Goal: Answer question/provide support: Share knowledge or assist other users

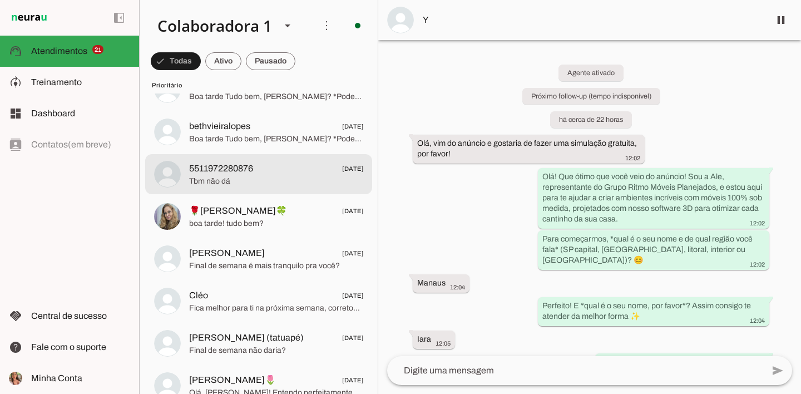
scroll to position [226, 0]
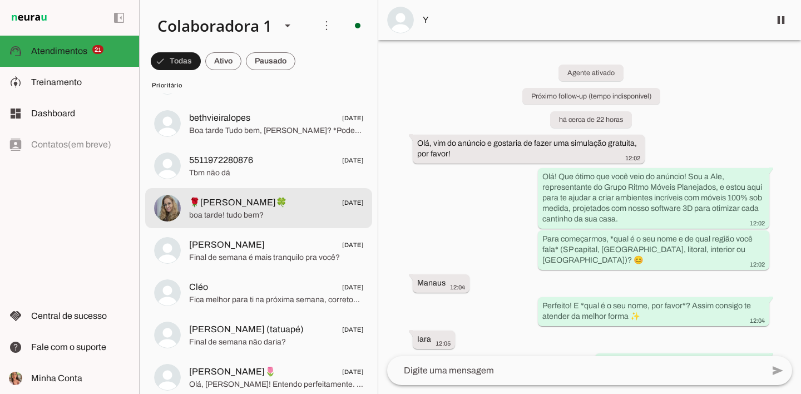
click at [258, 210] on span "boa tarde! tudo bem?" at bounding box center [276, 215] width 174 height 11
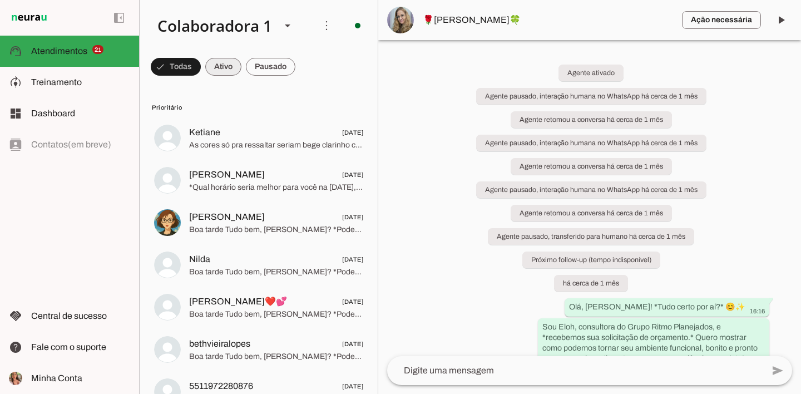
click at [225, 66] on span at bounding box center [223, 66] width 36 height 27
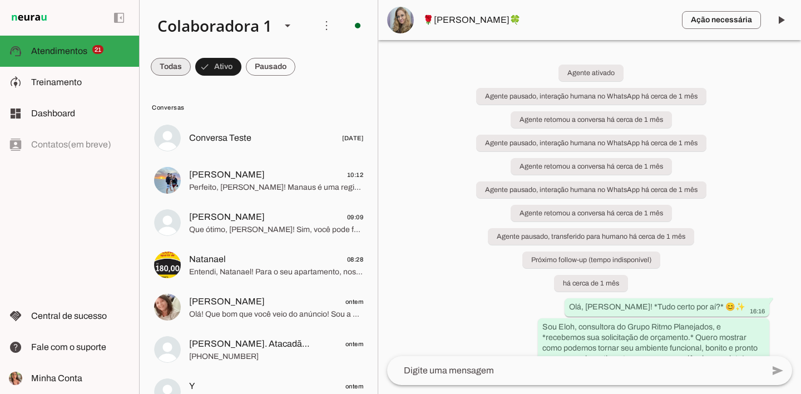
click at [181, 66] on span at bounding box center [171, 66] width 40 height 27
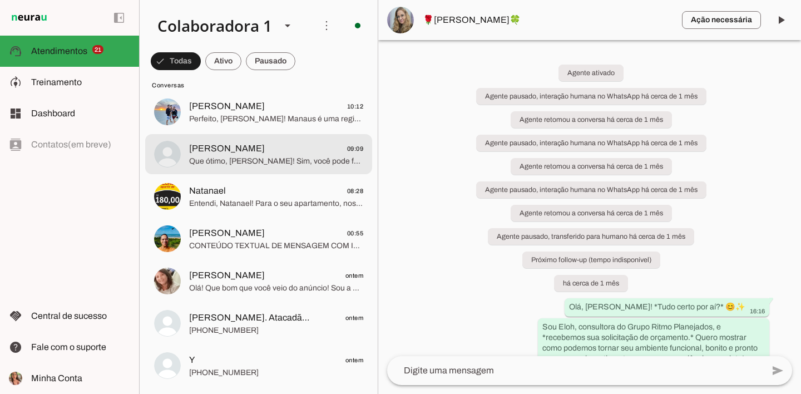
scroll to position [856, 0]
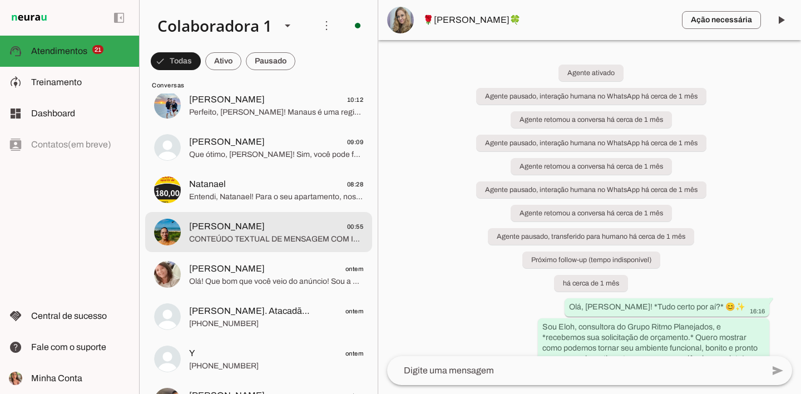
click at [225, 239] on span "CONTEÚDO TEXTUAL DE MENSAGEM COM IMAGEM (URL [URL][DOMAIN_NAME]) :" at bounding box center [276, 239] width 174 height 11
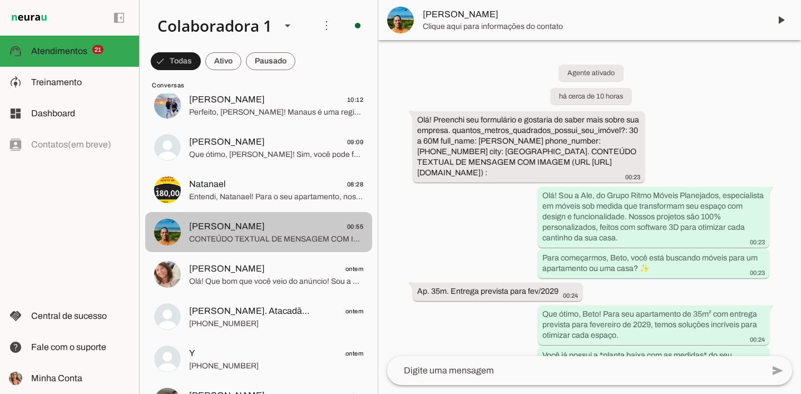
click at [236, 249] on md-item "[PERSON_NAME] 00:55 CONTEÚDO TEXTUAL DE MENSAGEM COM IMAGEM (URL [URL][DOMAIN_N…" at bounding box center [258, 232] width 227 height 40
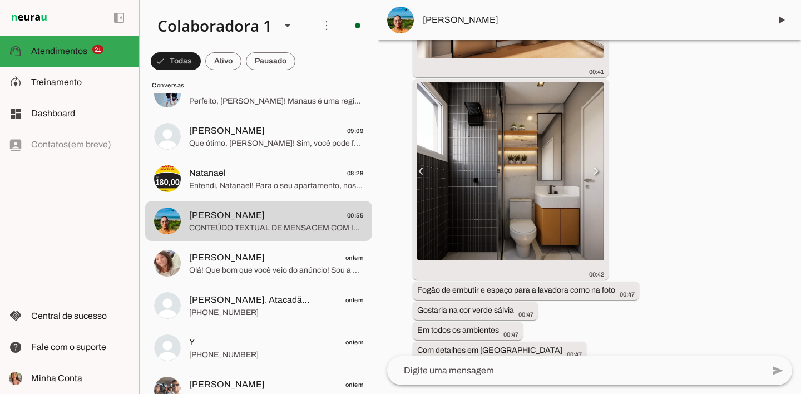
scroll to position [1963, 0]
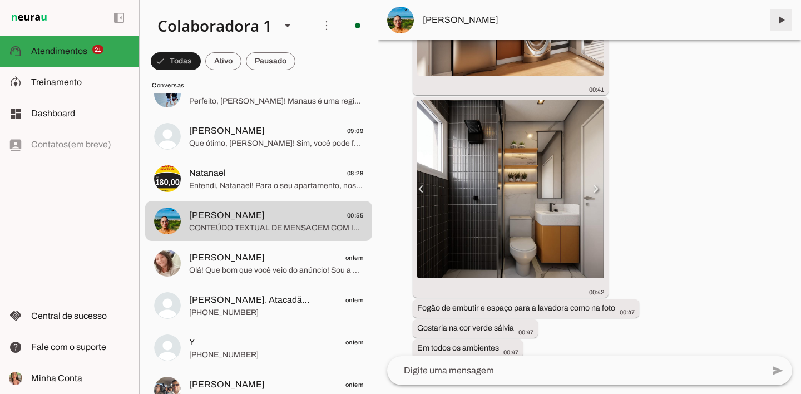
click at [778, 20] on span at bounding box center [781, 20] width 27 height 27
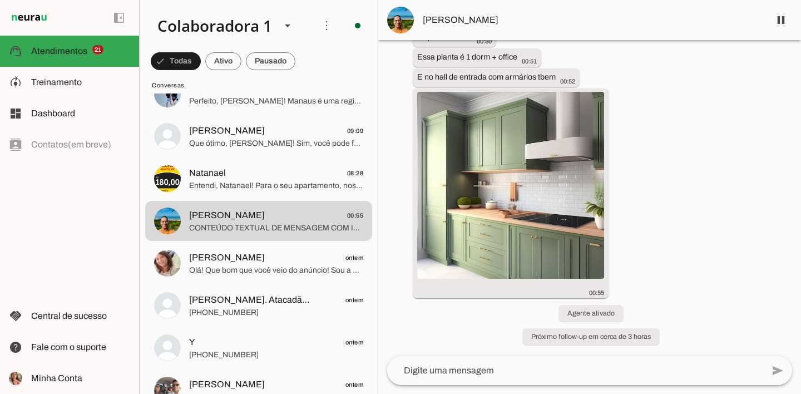
scroll to position [0, 0]
click at [494, 374] on textarea at bounding box center [575, 370] width 376 height 13
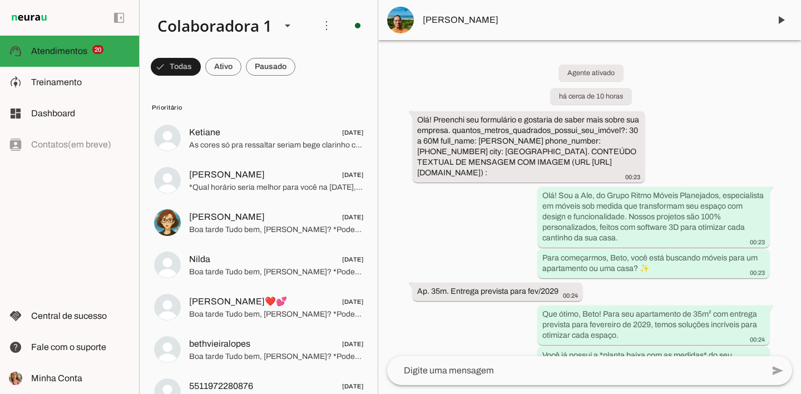
click at [91, 2] on md-item "left_panel_open left_panel_close" at bounding box center [69, 18] width 139 height 36
click at [253, 21] on div "Colaboradora 1" at bounding box center [211, 26] width 124 height 38
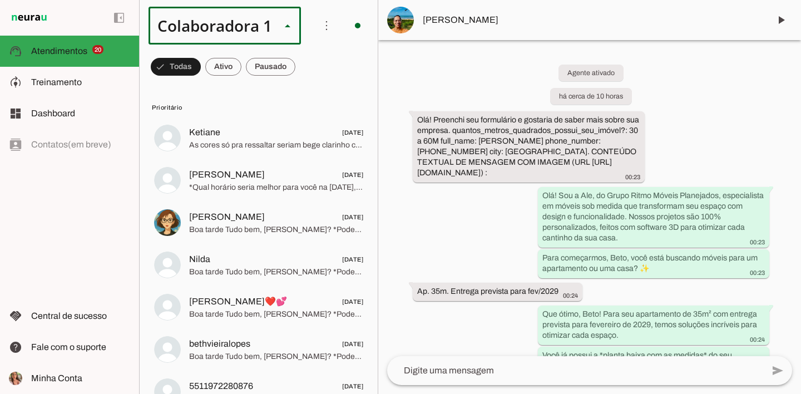
click at [297, 87] on md-item "ACS" at bounding box center [374, 102] width 154 height 31
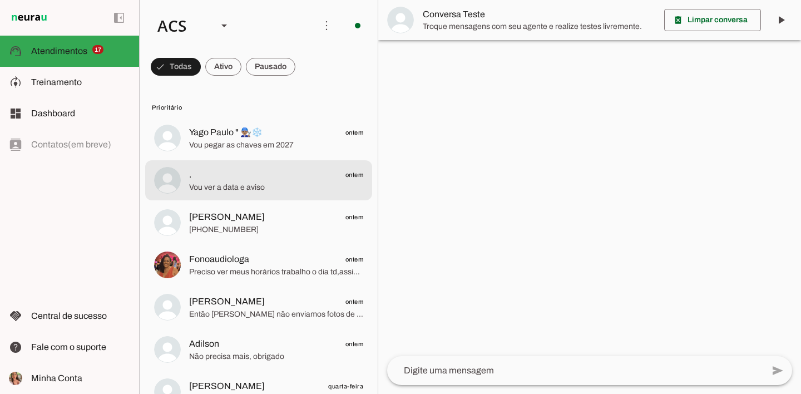
click at [245, 180] on span ". ontem" at bounding box center [276, 175] width 174 height 14
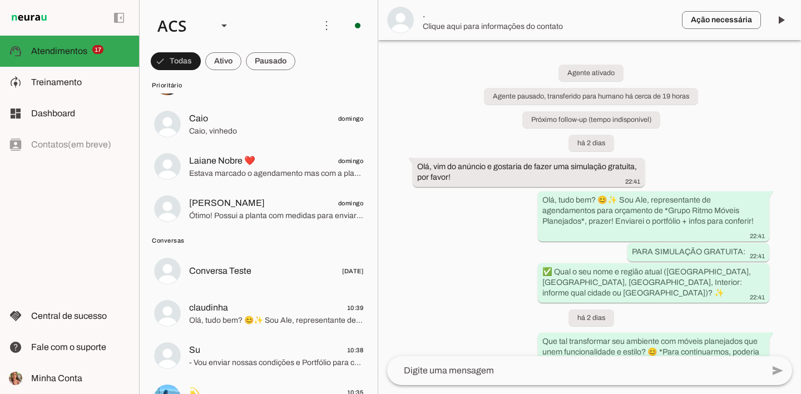
scroll to position [817, 0]
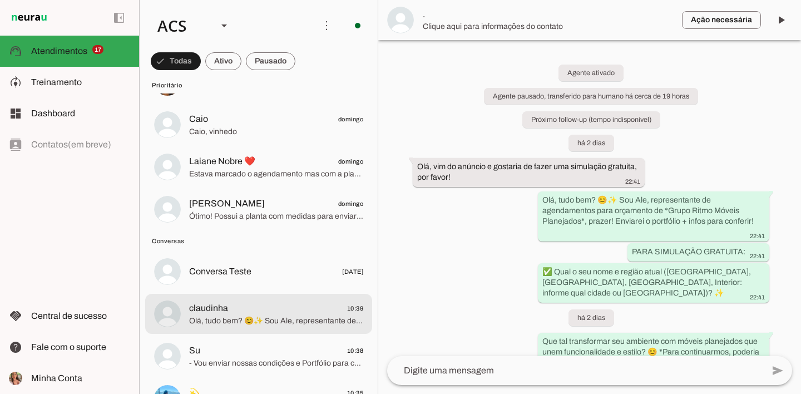
click at [223, 302] on span "claudinha 10:39" at bounding box center [276, 309] width 174 height 14
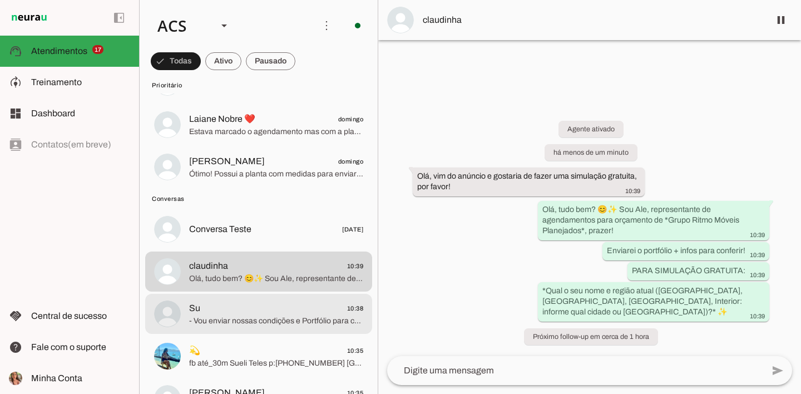
scroll to position [860, 0]
click at [240, 323] on span "- Vou enviar nossas condições e Portfólio para conhecer nosso trabalho, *OK?* ✅" at bounding box center [276, 319] width 174 height 11
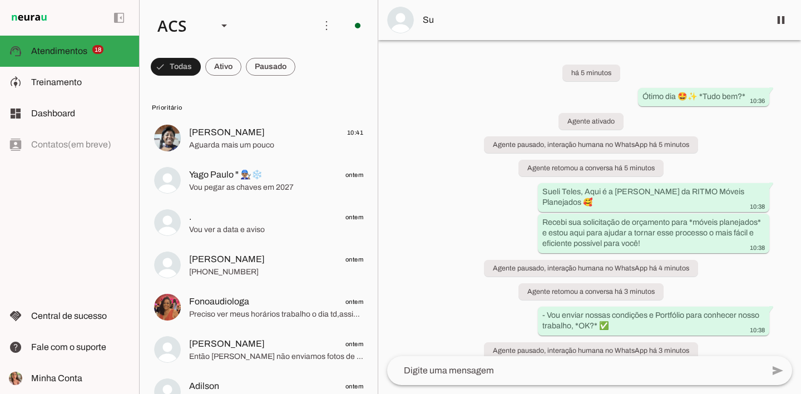
drag, startPoint x: 801, startPoint y: 326, endPoint x: 801, endPoint y: 336, distance: 9.5
click at [801, 333] on div "Colaboradora 1 ACS Criar Agente Você atingiu o limite de IAs Neurau permitidas.…" at bounding box center [470, 197] width 662 height 394
